Goal: Information Seeking & Learning: Learn about a topic

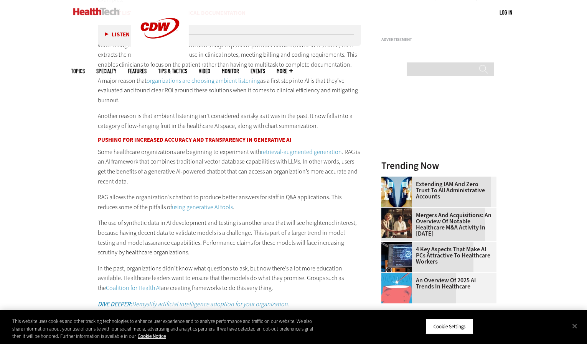
scroll to position [752, 0]
click at [302, 147] on p "Some healthcare organizations are beginning to experiment with retrieval-augmen…" at bounding box center [229, 166] width 263 height 39
click at [108, 33] on button "Pause" at bounding box center [117, 35] width 24 height 6
click at [237, 174] on p "Some healthcare organizations are beginning to experiment with retrieval-augmen…" at bounding box center [229, 166] width 263 height 39
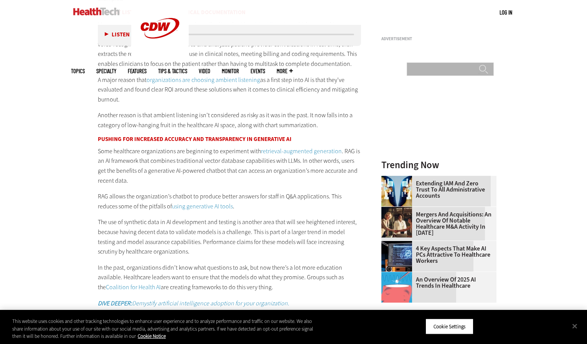
click at [464, 63] on input "Search" at bounding box center [450, 69] width 87 height 13
type input "****"
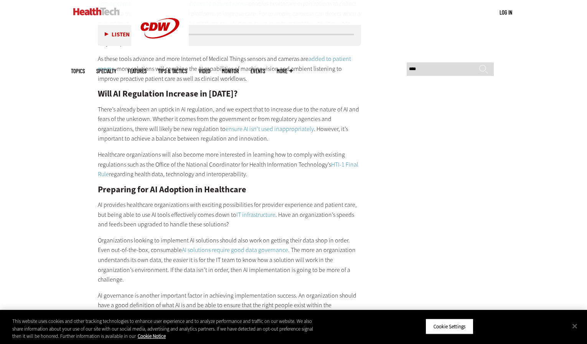
scroll to position [1080, 0]
